Goal: Task Accomplishment & Management: Use online tool/utility

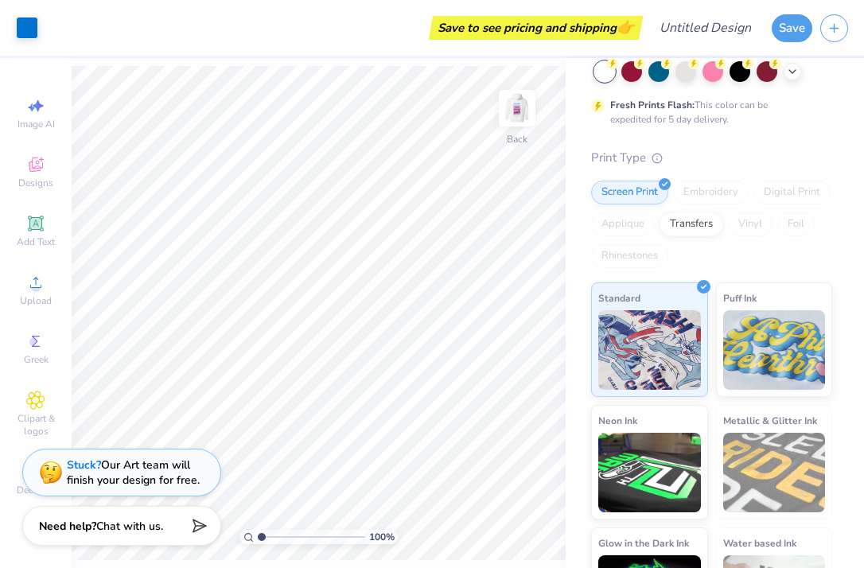
scroll to position [127, 0]
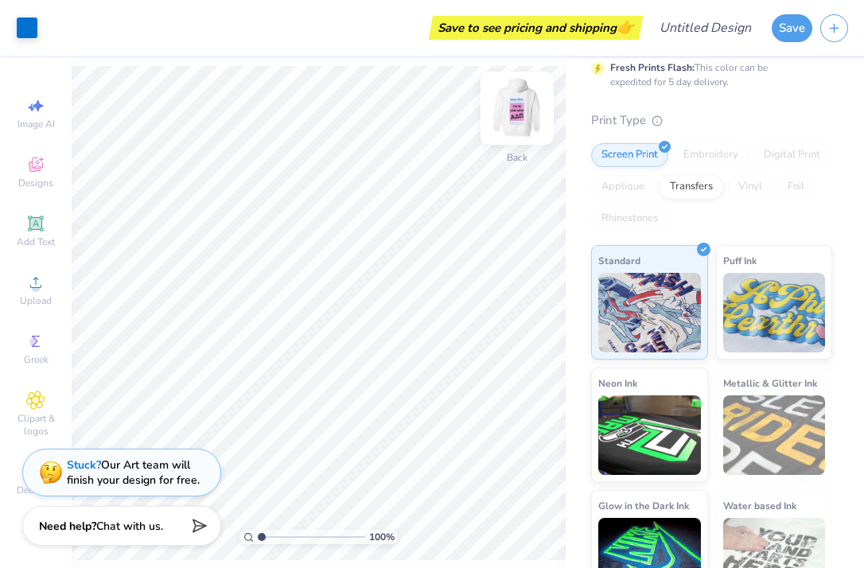
click at [527, 99] on img at bounding box center [517, 108] width 64 height 64
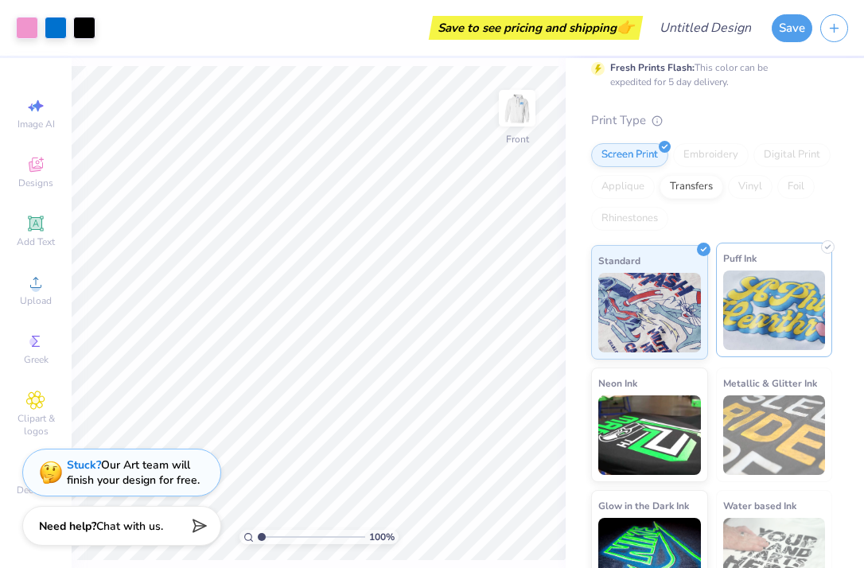
click at [760, 301] on img at bounding box center [774, 311] width 103 height 80
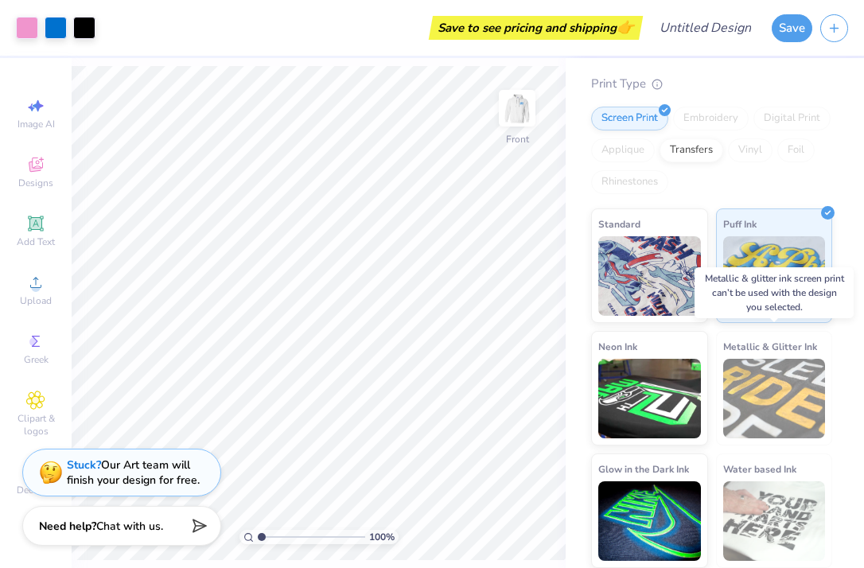
scroll to position [162, 0]
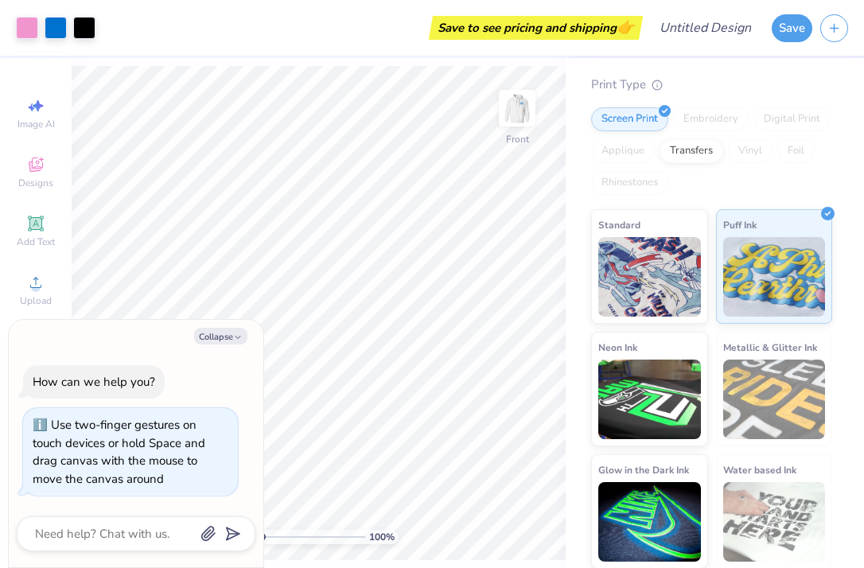
drag, startPoint x: 258, startPoint y: 539, endPoint x: 181, endPoint y: 532, distance: 76.6
type input "1"
click at [185, 532] on body "Art colors Save to see pricing and shipping 👉 Design Title Save Image AI Design…" at bounding box center [432, 284] width 864 height 568
click at [671, 237] on img at bounding box center [649, 275] width 103 height 80
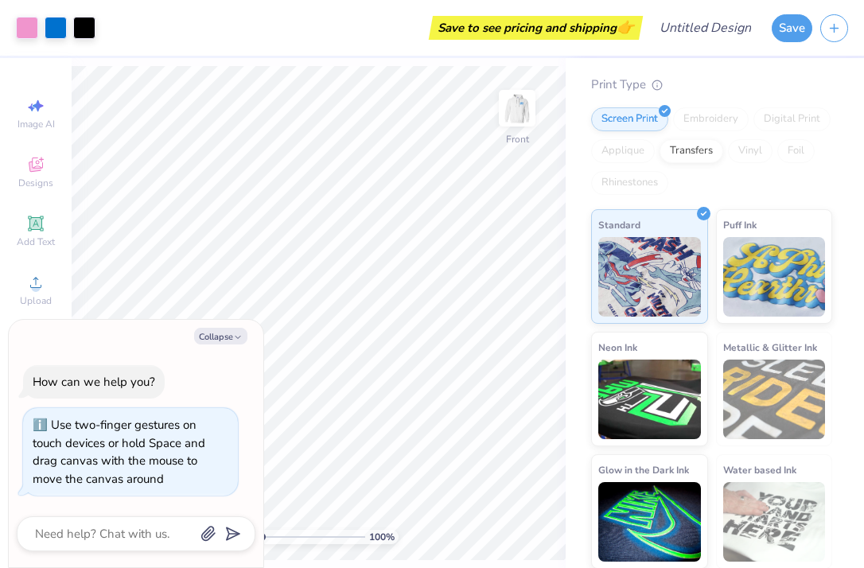
type textarea "x"
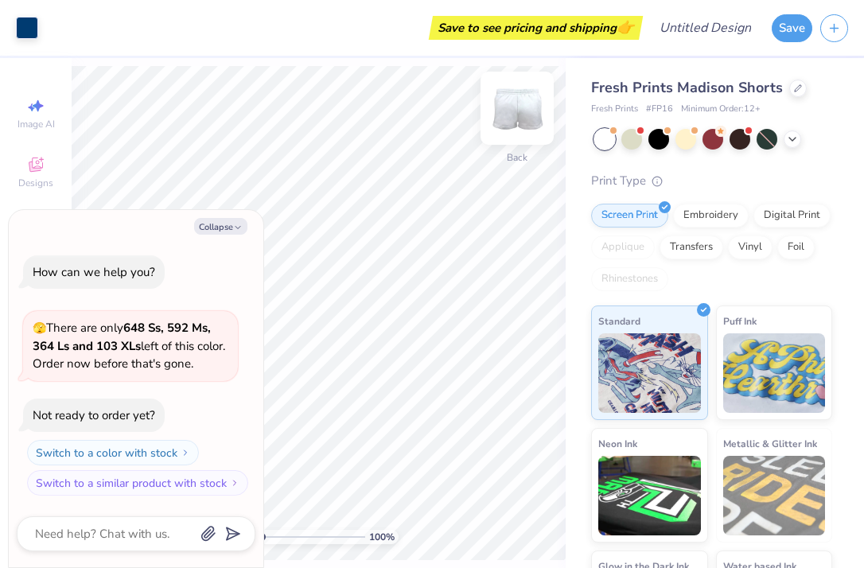
click at [515, 109] on img at bounding box center [517, 108] width 64 height 64
click at [208, 226] on button "Collapse" at bounding box center [220, 226] width 53 height 17
type textarea "x"
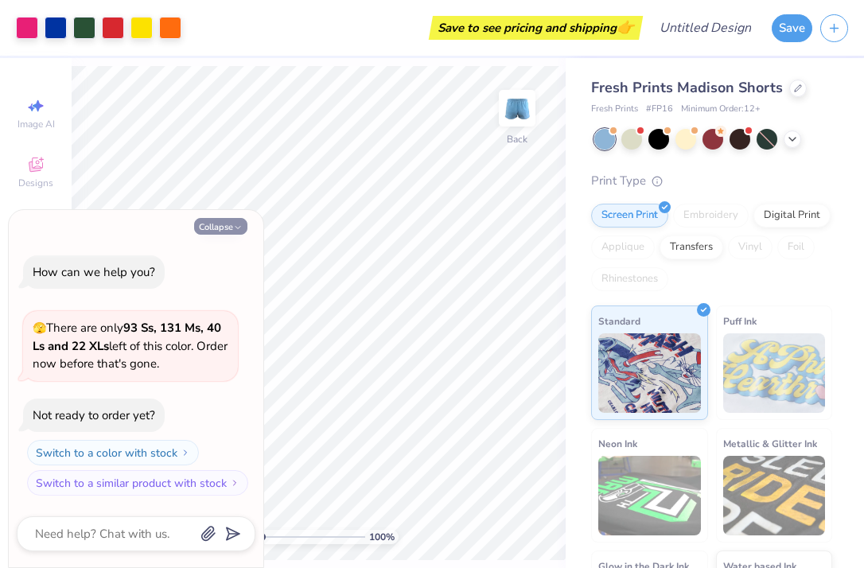
click at [224, 223] on button "Collapse" at bounding box center [220, 226] width 53 height 17
type textarea "x"
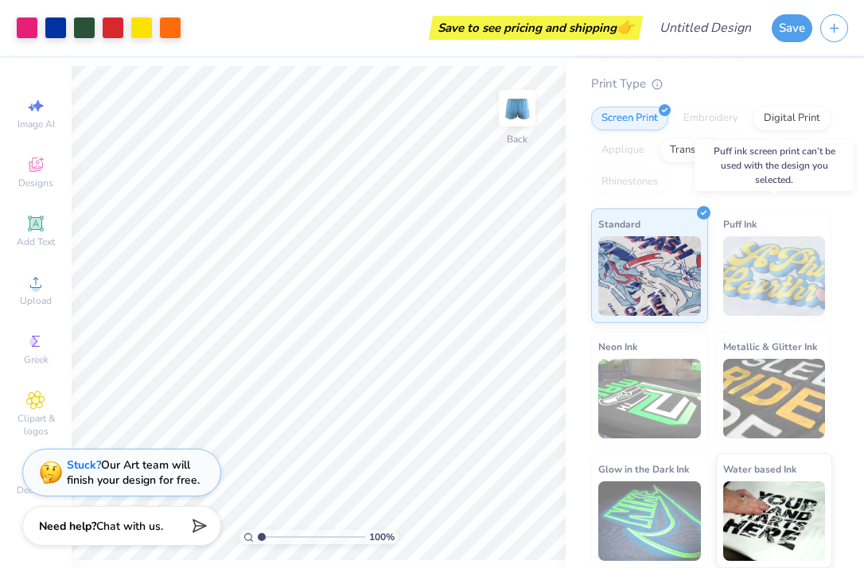
scroll to position [96, 0]
